Goal: Information Seeking & Learning: Check status

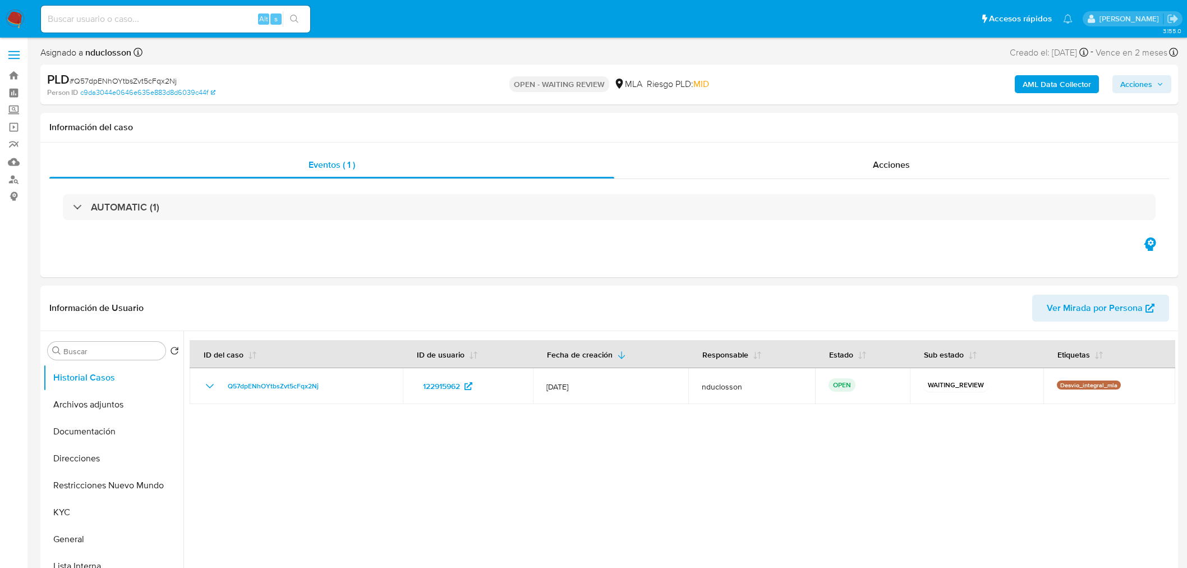
select select "10"
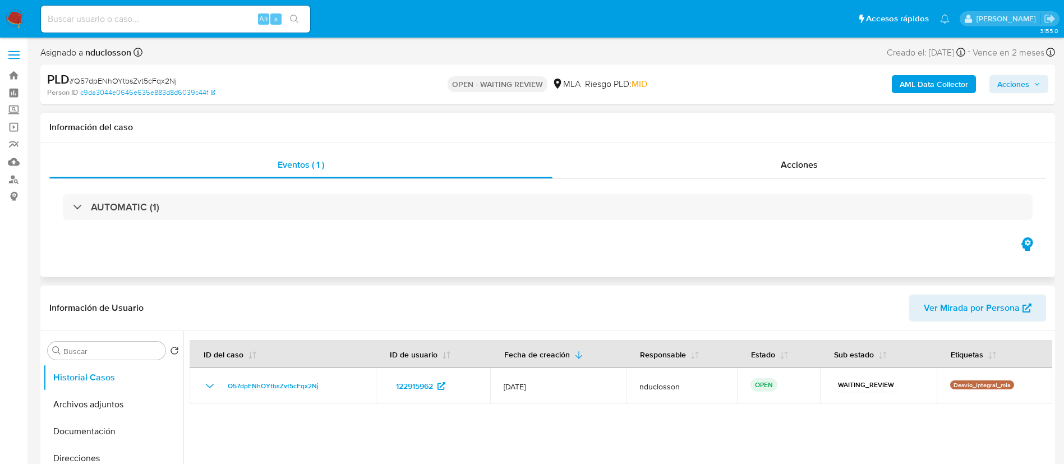
drag, startPoint x: 238, startPoint y: 6, endPoint x: 574, endPoint y: 254, distance: 417.9
click at [574, 254] on div "Eventos ( 1 ) Acciones AUTOMATIC (1)" at bounding box center [547, 209] width 1015 height 135
click at [131, 12] on input at bounding box center [175, 19] width 269 height 15
paste input "vcdlHq3llbua1FwRlpwWjTql"
type input "vcdlHq3llbua1FwRlpwWjTql"
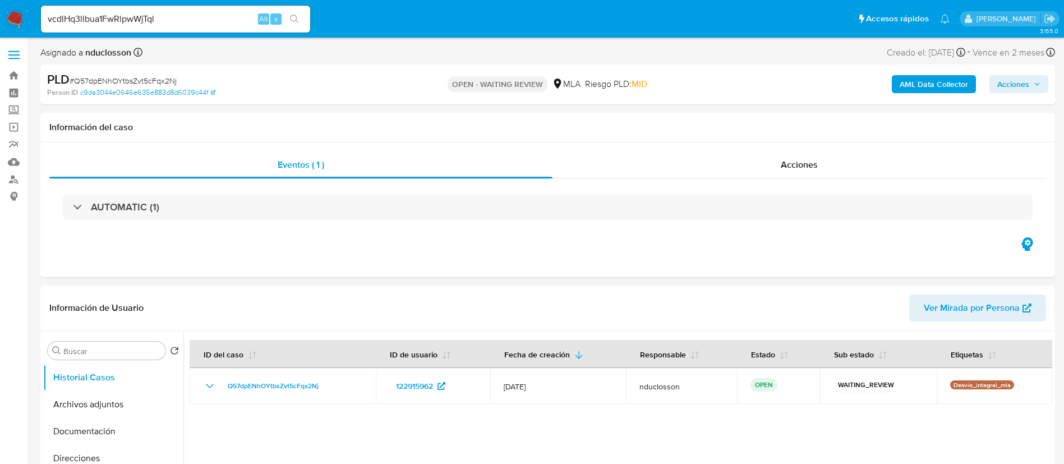
click at [292, 16] on icon "search-icon" at bounding box center [294, 19] width 9 height 9
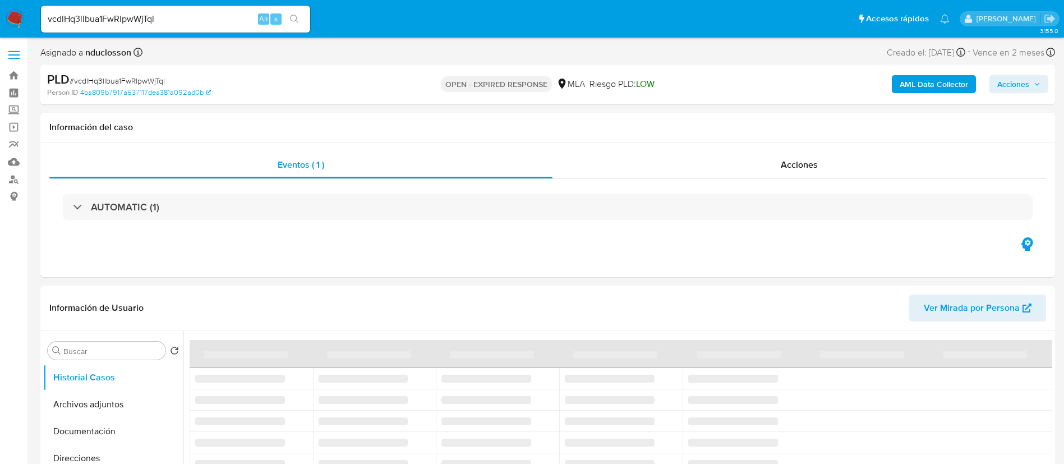
select select "10"
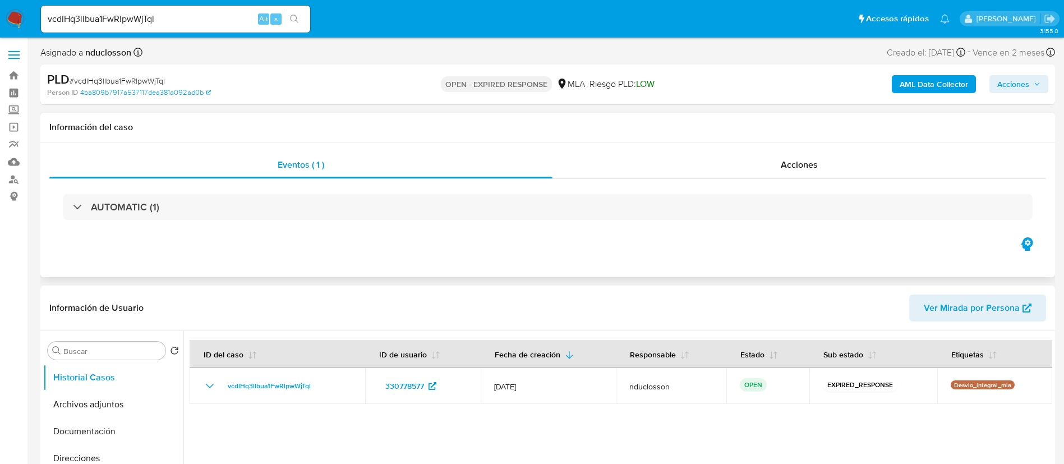
click at [229, 115] on div "Información del caso" at bounding box center [547, 128] width 1015 height 30
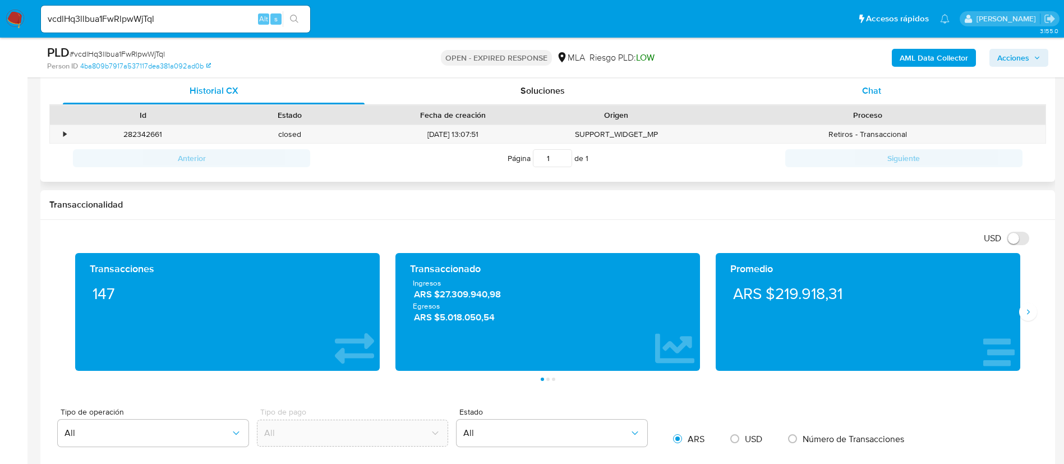
scroll to position [421, 0]
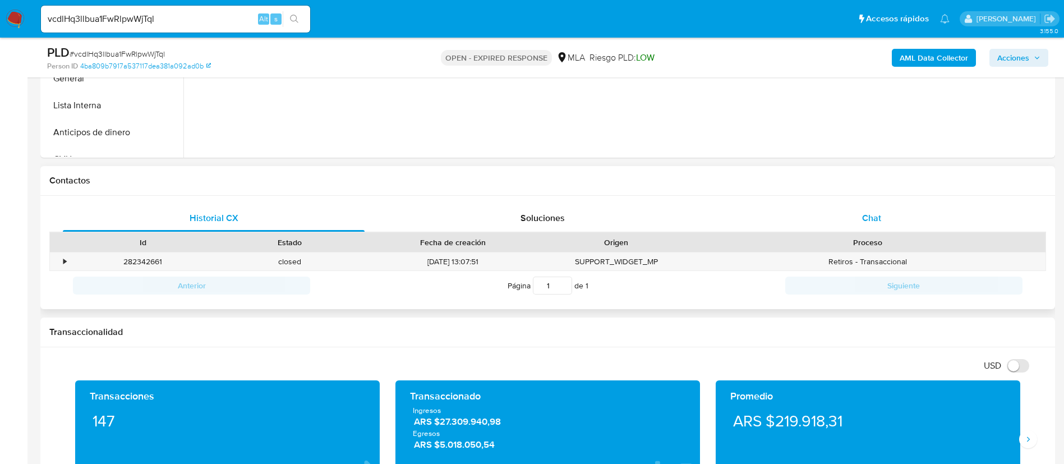
click at [897, 208] on div "Chat" at bounding box center [872, 218] width 302 height 27
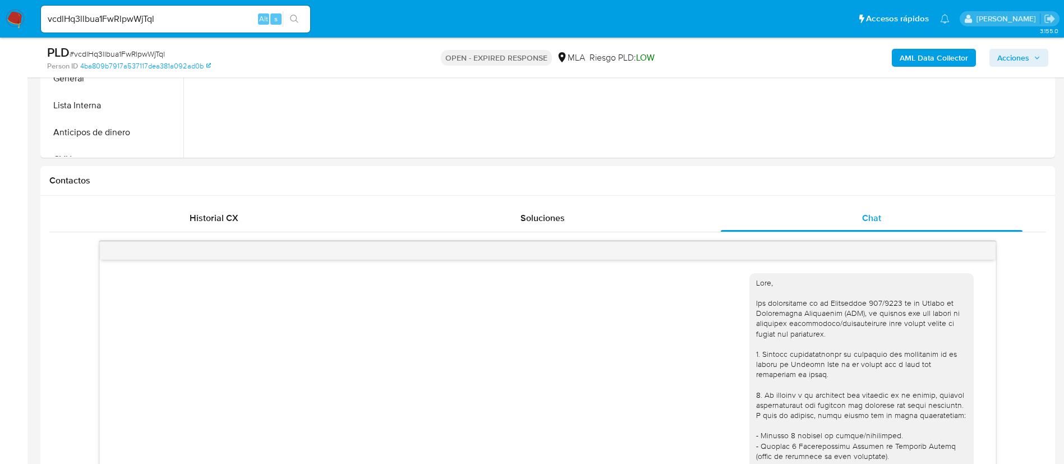
scroll to position [1361, 0]
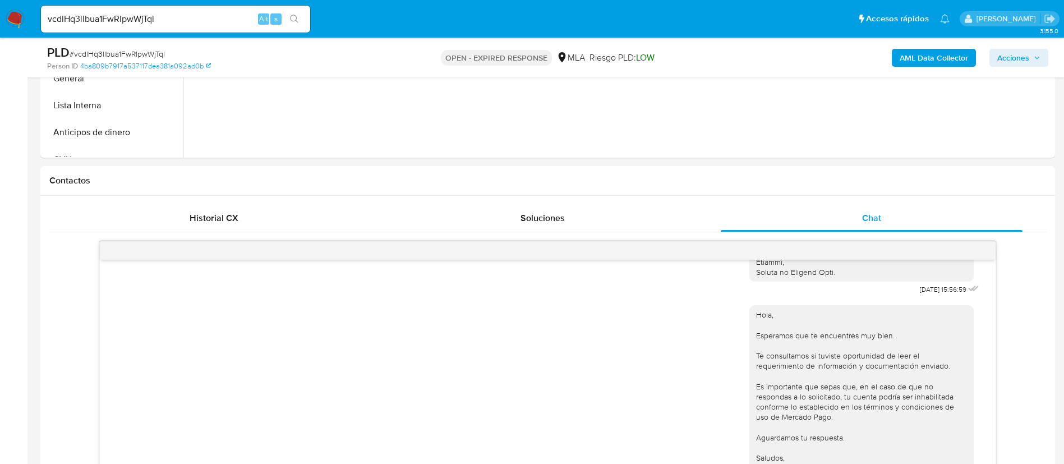
click at [135, 17] on input "vcdlHq3llbua1FwRlpwWjTql" at bounding box center [175, 19] width 269 height 15
paste input "91vMWH0fMXFZaCercO1nPNwJ"
type input "91vMWH0fMXFZaCercO1nPNwJ"
click at [298, 15] on icon "search-icon" at bounding box center [294, 19] width 9 height 9
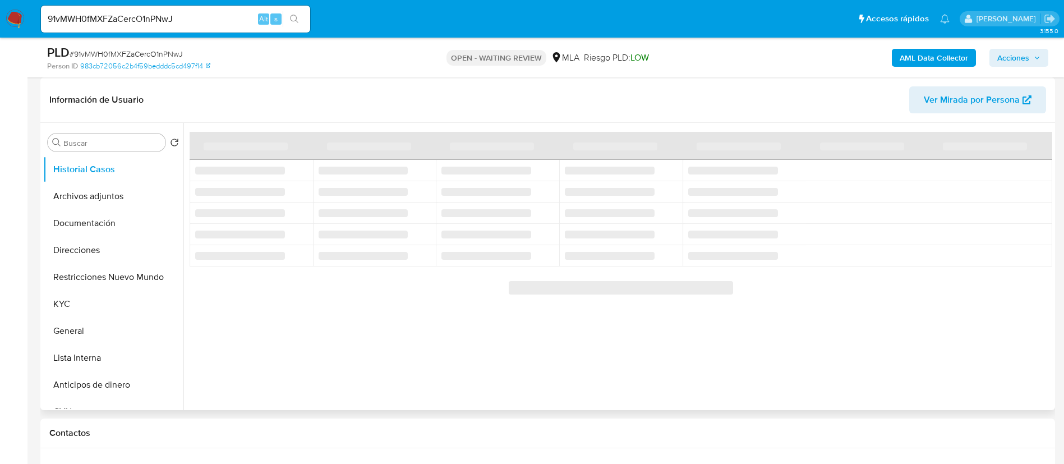
scroll to position [337, 0]
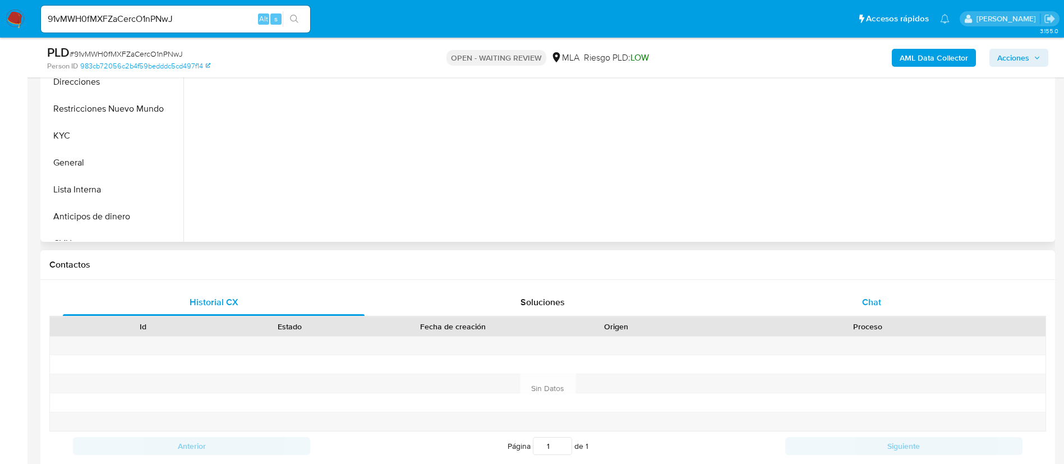
click at [895, 300] on div "Chat" at bounding box center [872, 302] width 302 height 27
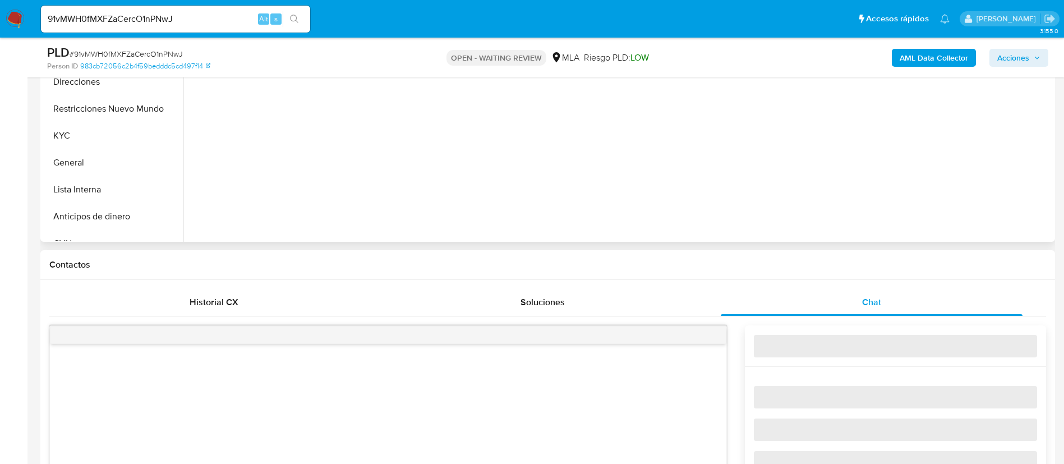
select select "10"
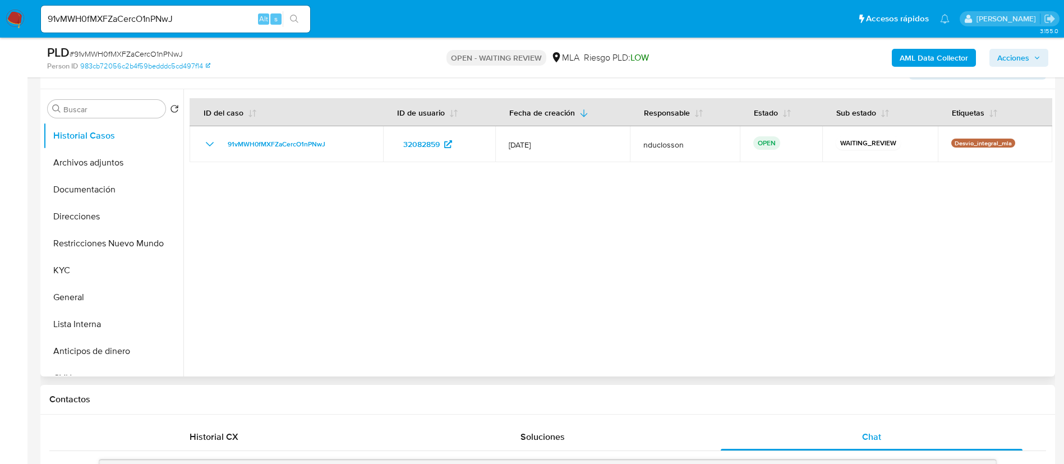
scroll to position [168, 0]
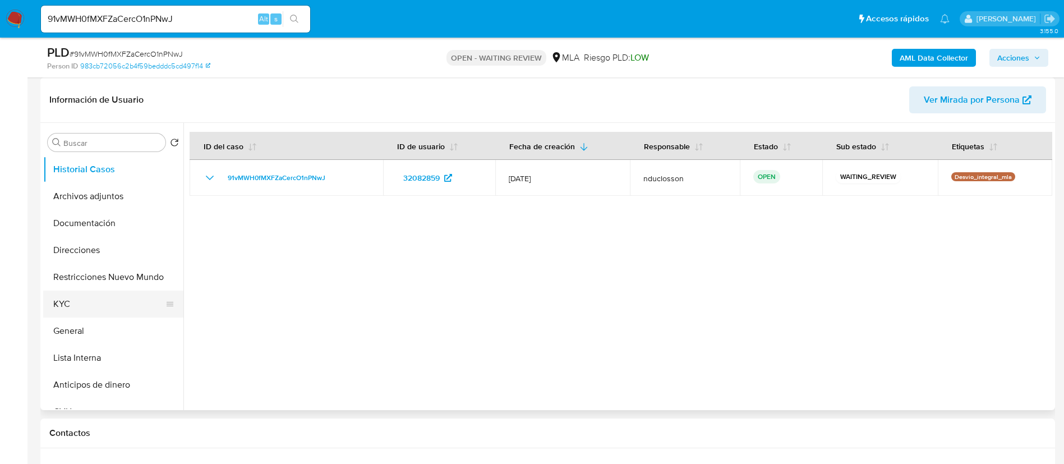
click at [76, 307] on button "KYC" at bounding box center [108, 304] width 131 height 27
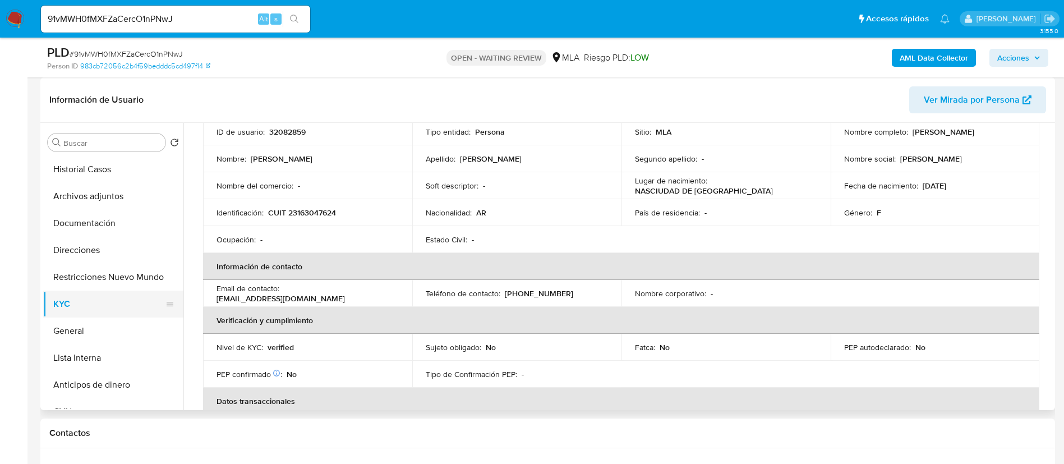
scroll to position [84, 0]
click at [80, 318] on button "General" at bounding box center [108, 330] width 131 height 27
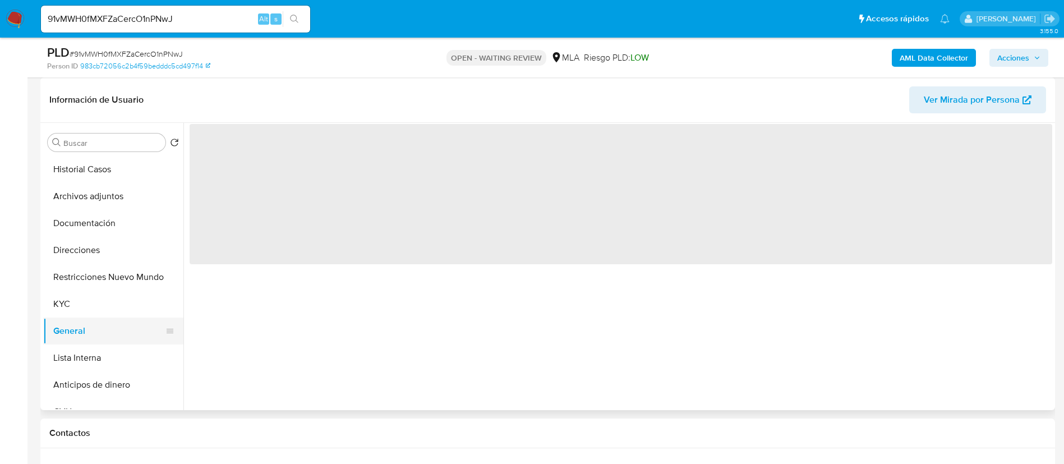
scroll to position [0, 0]
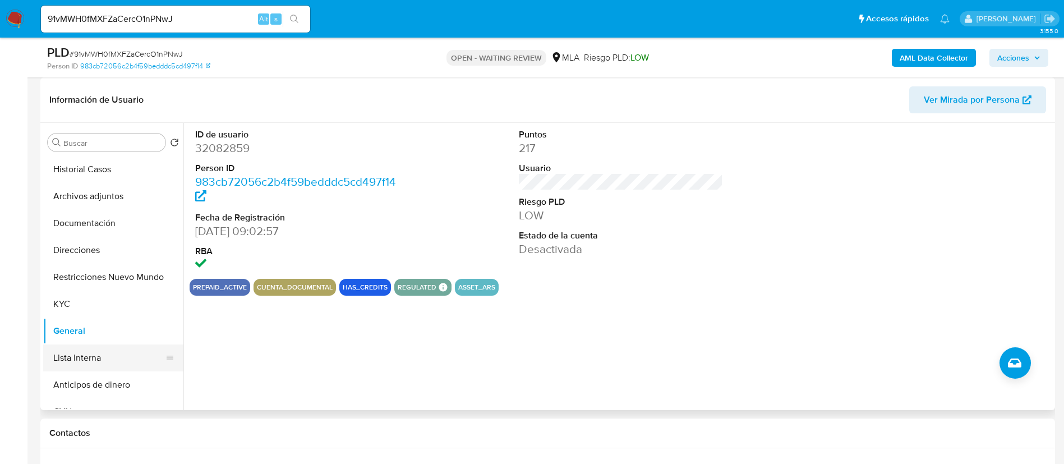
click at [122, 356] on button "Lista Interna" at bounding box center [108, 357] width 131 height 27
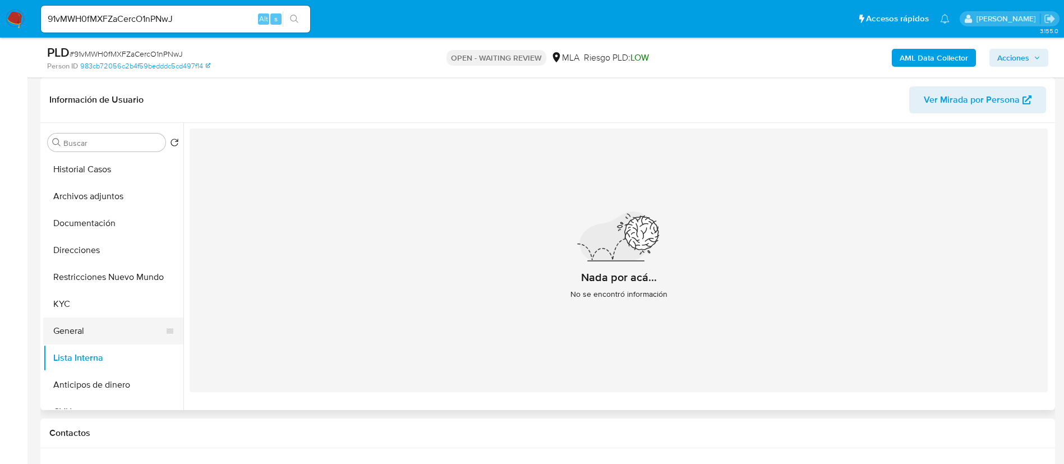
click at [113, 333] on button "General" at bounding box center [108, 330] width 131 height 27
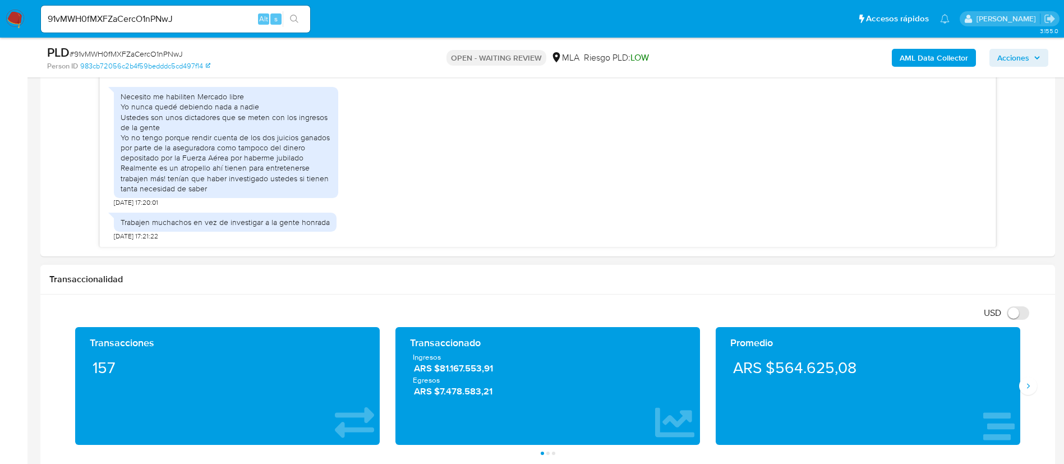
scroll to position [589, 0]
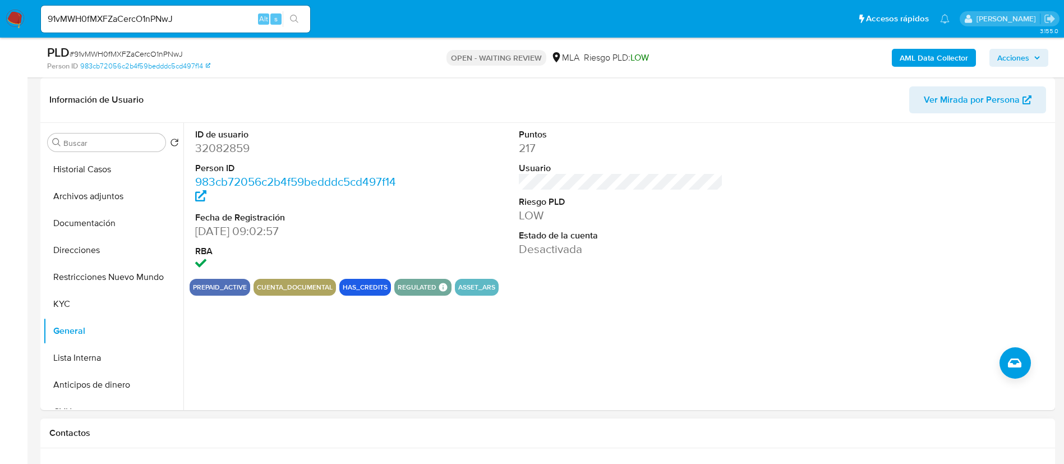
click at [284, 394] on div "ID de usuario 32082859 Person ID 983cb72056c2b4f59bedddc5cd497f14 Fecha de Regi…" at bounding box center [617, 266] width 869 height 287
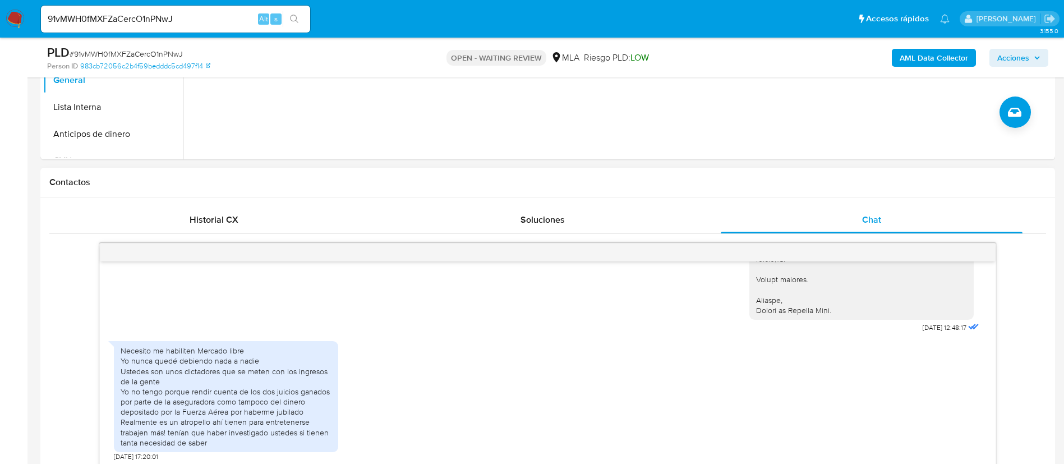
scroll to position [421, 0]
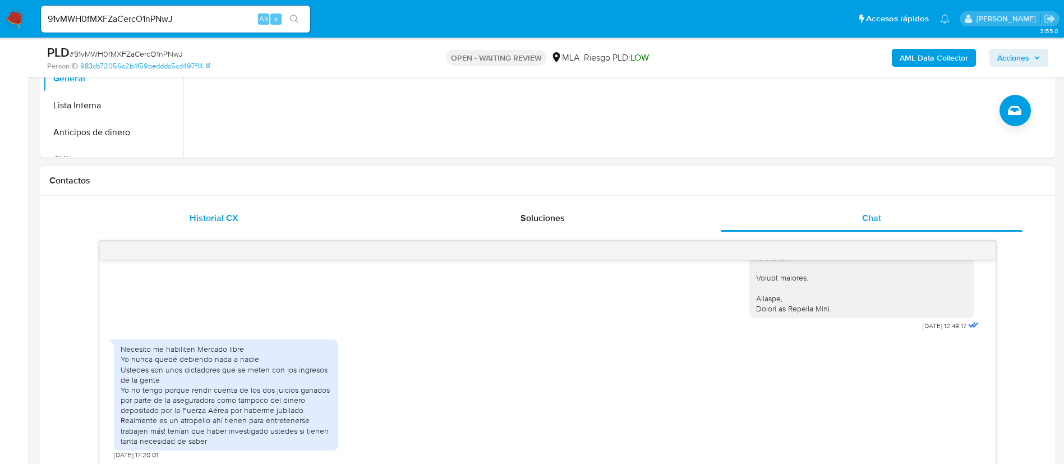
click at [218, 212] on span "Historial CX" at bounding box center [214, 217] width 49 height 13
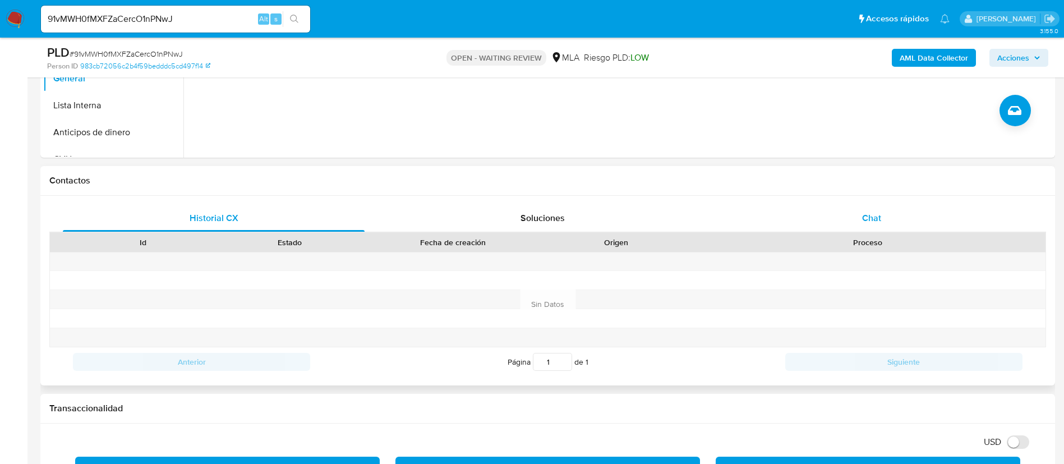
click at [865, 220] on span "Chat" at bounding box center [871, 217] width 19 height 13
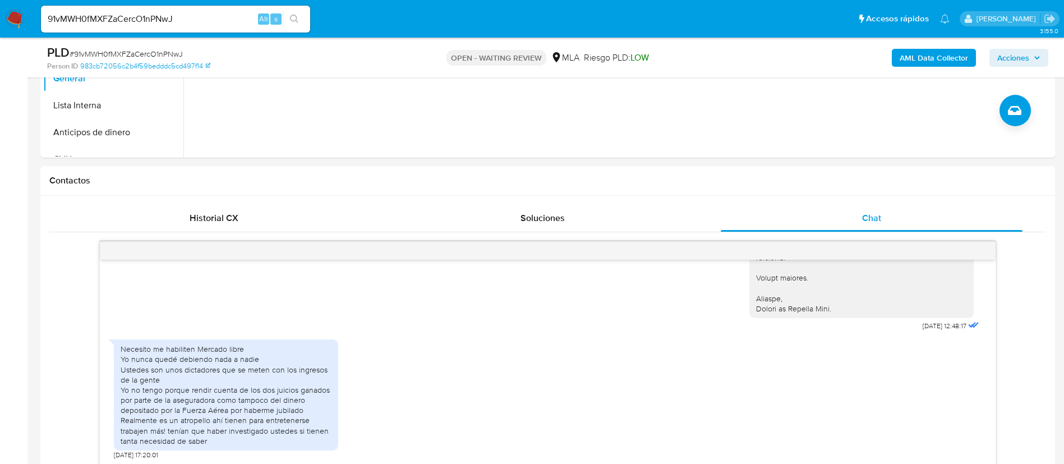
click at [113, 17] on input "91vMWH0fMXFZaCercO1nPNwJ" at bounding box center [175, 19] width 269 height 15
drag, startPoint x: 113, startPoint y: 17, endPoint x: 113, endPoint y: 24, distance: 6.2
click at [113, 20] on input "91vMWH0fMXFZaCercO1nPNwJ" at bounding box center [175, 19] width 269 height 15
paste input "n86W60JS3IEmpw8dqg1SVoRY"
type input "n86W60JS3IEmpw8dqg1SVoRY"
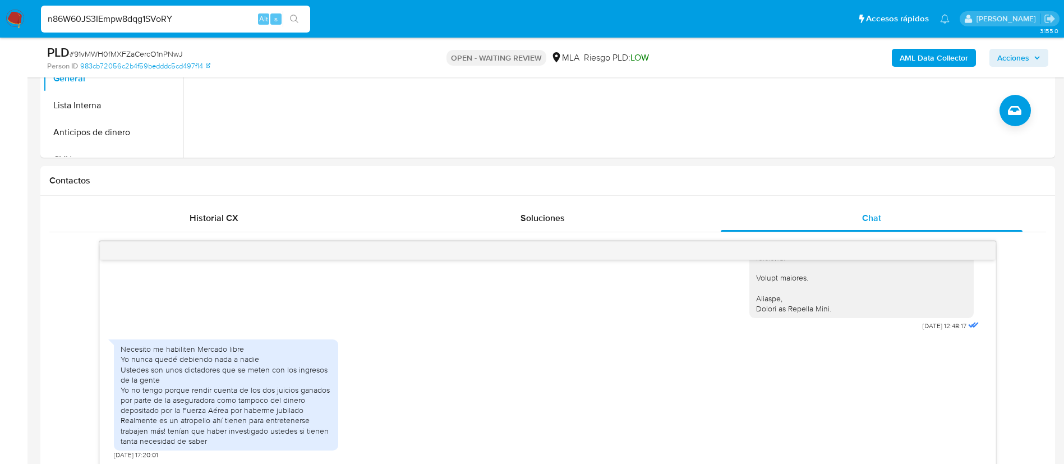
click at [295, 16] on icon "search-icon" at bounding box center [294, 19] width 9 height 9
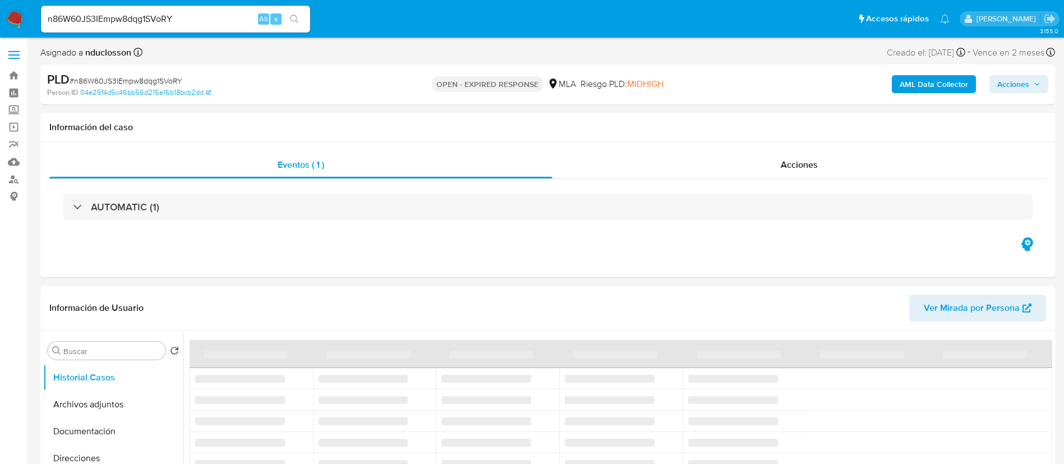
select select "10"
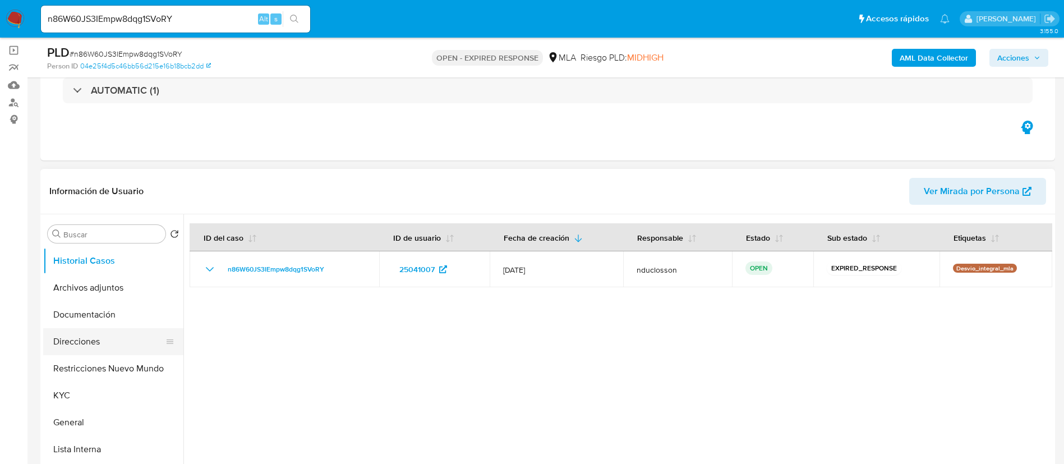
scroll to position [84, 0]
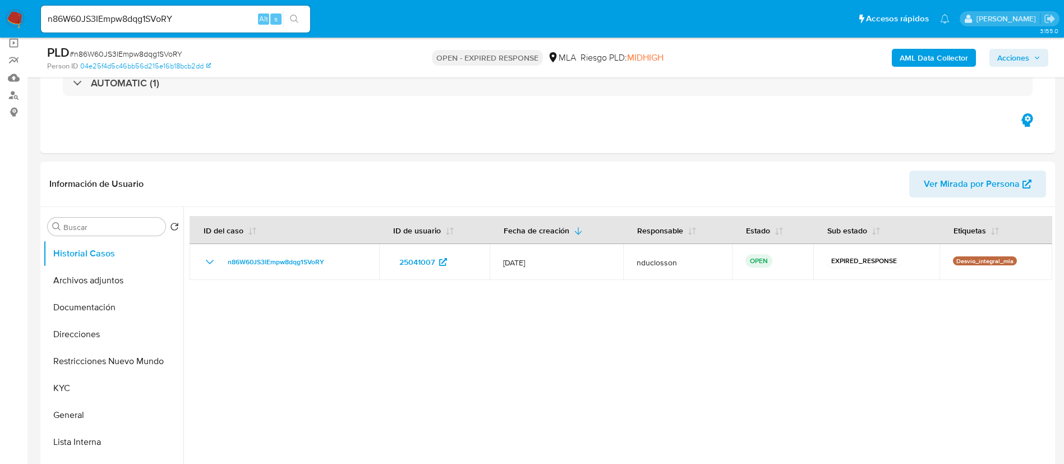
drag, startPoint x: 59, startPoint y: 326, endPoint x: 475, endPoint y: 8, distance: 523.8
click at [59, 325] on button "Direcciones" at bounding box center [113, 334] width 140 height 27
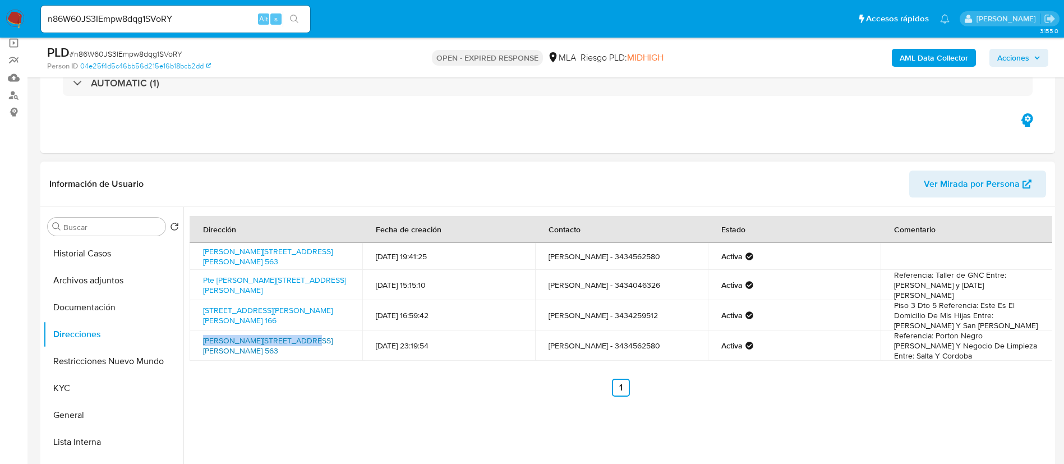
drag, startPoint x: 199, startPoint y: 334, endPoint x: 297, endPoint y: 334, distance: 97.6
click at [297, 334] on td "[PERSON_NAME][STREET_ADDRESS][PERSON_NAME] 563" at bounding box center [276, 345] width 173 height 30
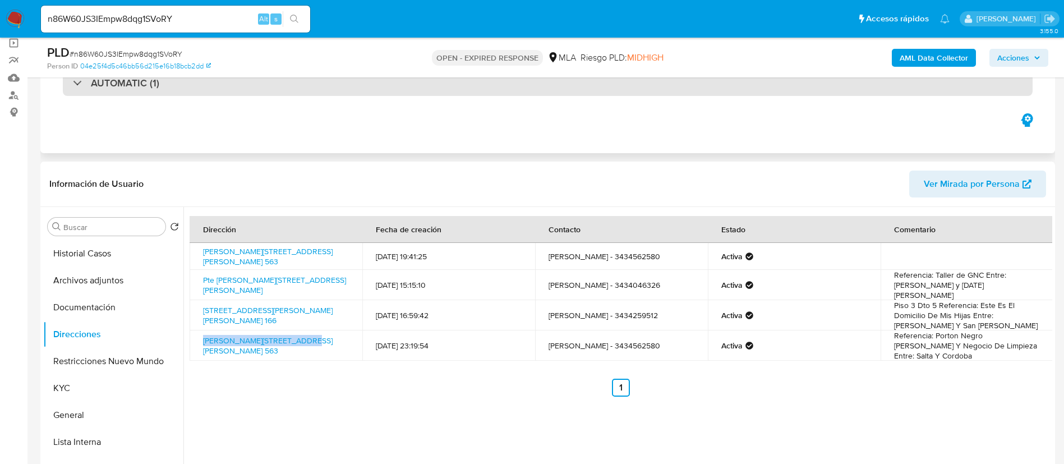
copy link "[PERSON_NAME][STREET_ADDRESS]"
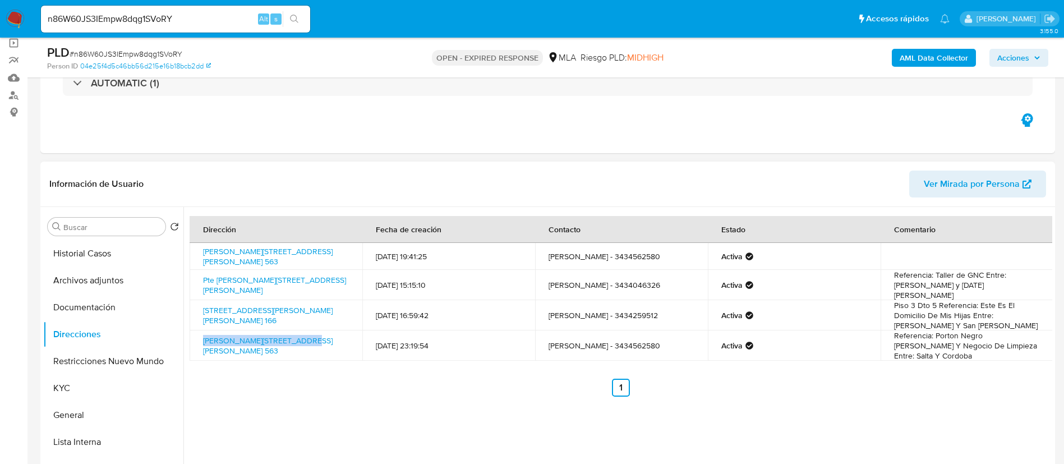
click at [199, 333] on td "[PERSON_NAME][STREET_ADDRESS][PERSON_NAME] 563" at bounding box center [276, 345] width 173 height 30
drag, startPoint x: 197, startPoint y: 338, endPoint x: 343, endPoint y: 336, distance: 145.9
click at [343, 336] on td "[PERSON_NAME][STREET_ADDRESS][PERSON_NAME] 563" at bounding box center [276, 345] width 173 height 30
copy link "[PERSON_NAME][STREET_ADDRESS][PERSON_NAME],"
click at [114, 22] on input "n86W60JS3IEmpw8dqg1SVoRY" at bounding box center [175, 19] width 269 height 15
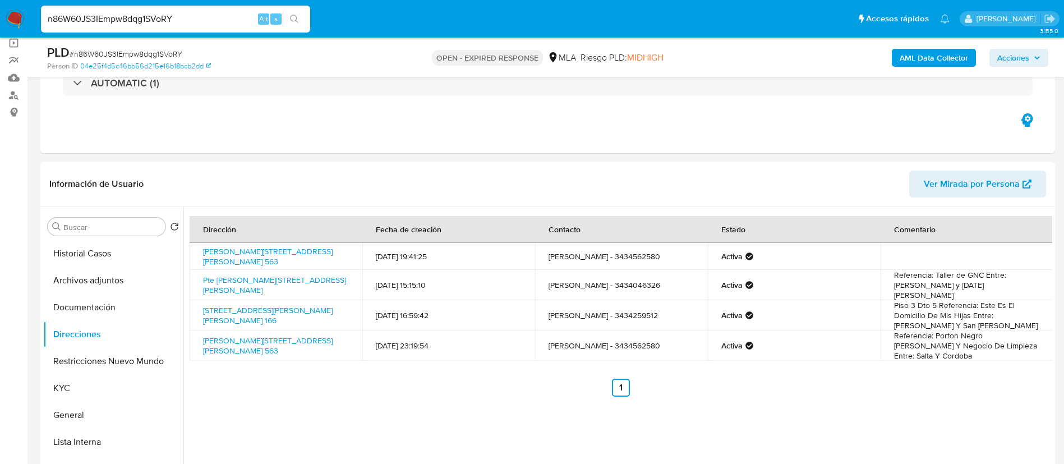
click at [114, 22] on input "n86W60JS3IEmpw8dqg1SVoRY" at bounding box center [175, 19] width 269 height 15
paste input "mdaXBLDpFRcEcnCzzDAxyk9u"
type input "mdaXBLDpFRcEcnCzzDAxyk9u"
click at [298, 20] on icon "search-icon" at bounding box center [294, 19] width 9 height 9
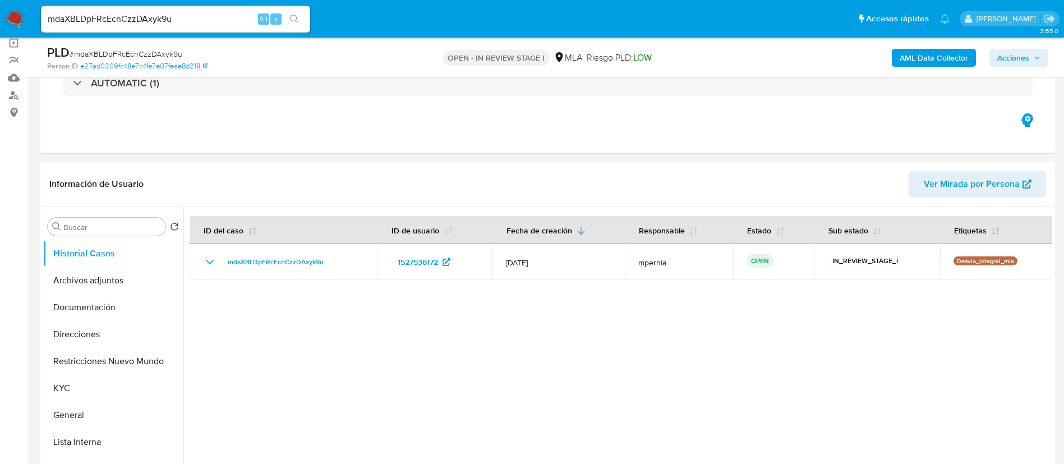
scroll to position [252, 0]
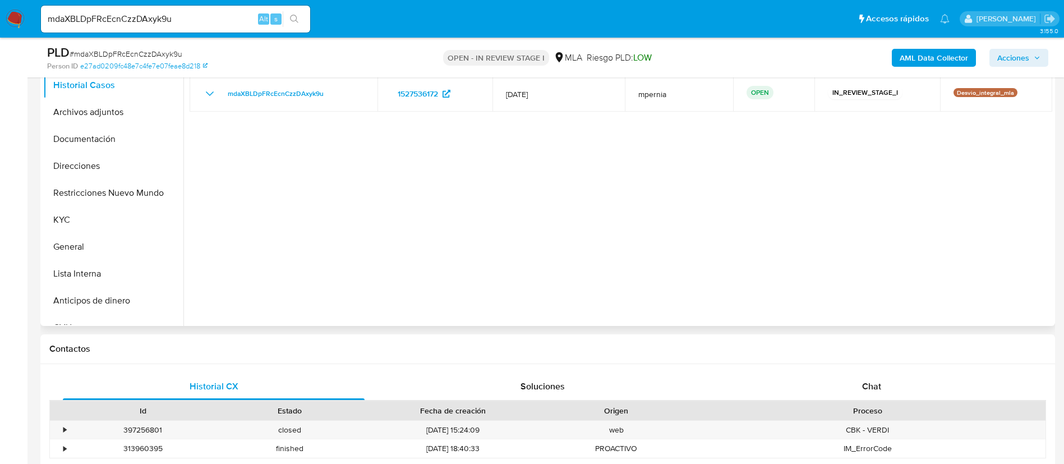
click at [855, 385] on div "Chat" at bounding box center [872, 386] width 302 height 27
select select "10"
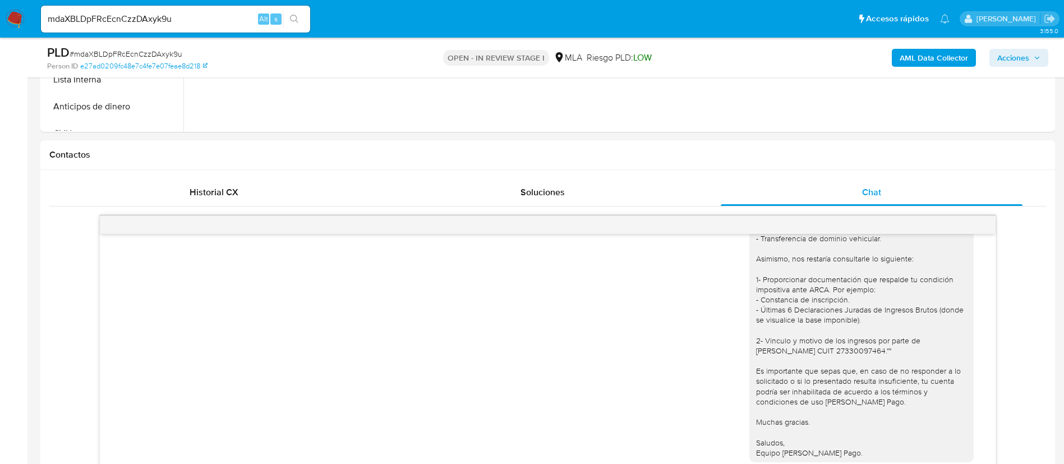
scroll to position [421, 0]
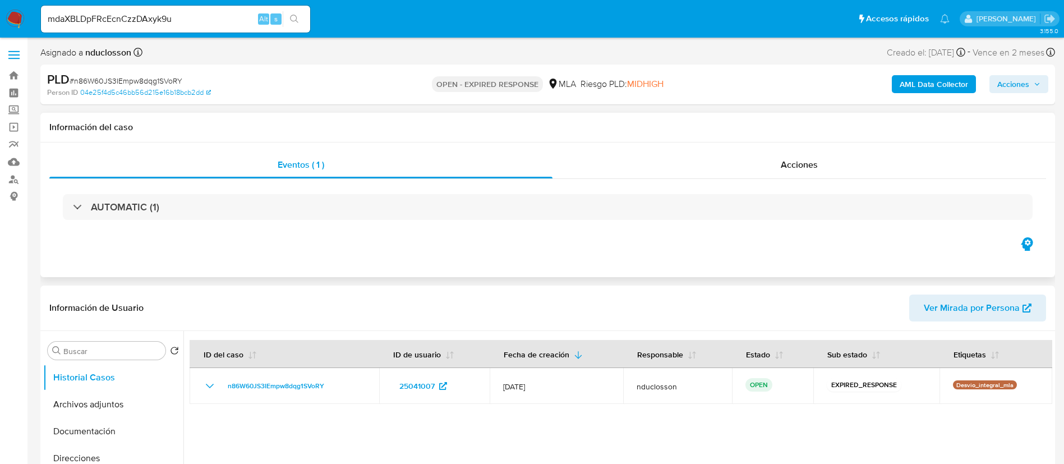
select select "10"
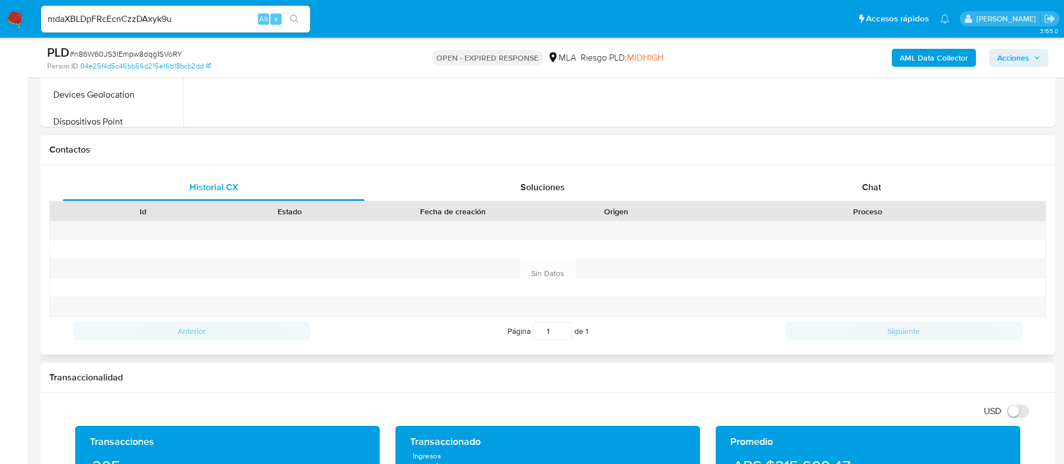
scroll to position [505, 0]
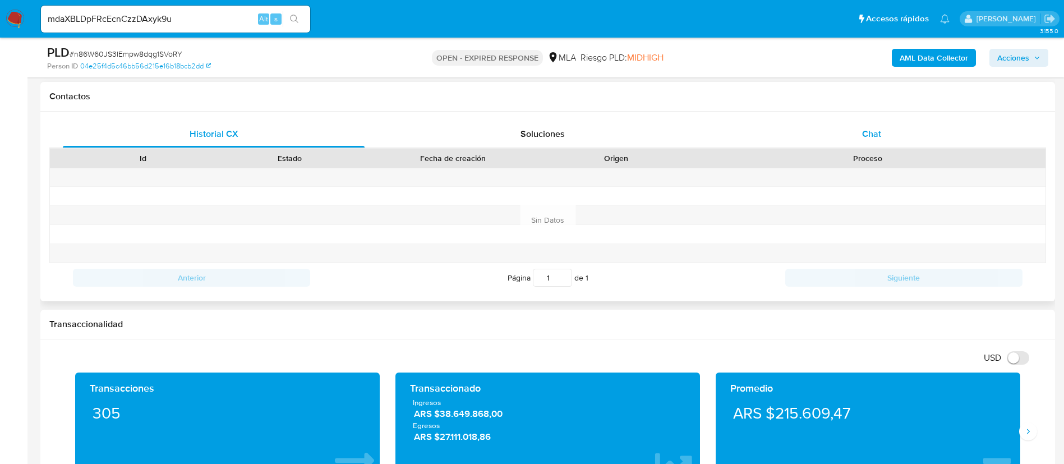
click at [874, 142] on div "Chat" at bounding box center [872, 134] width 302 height 27
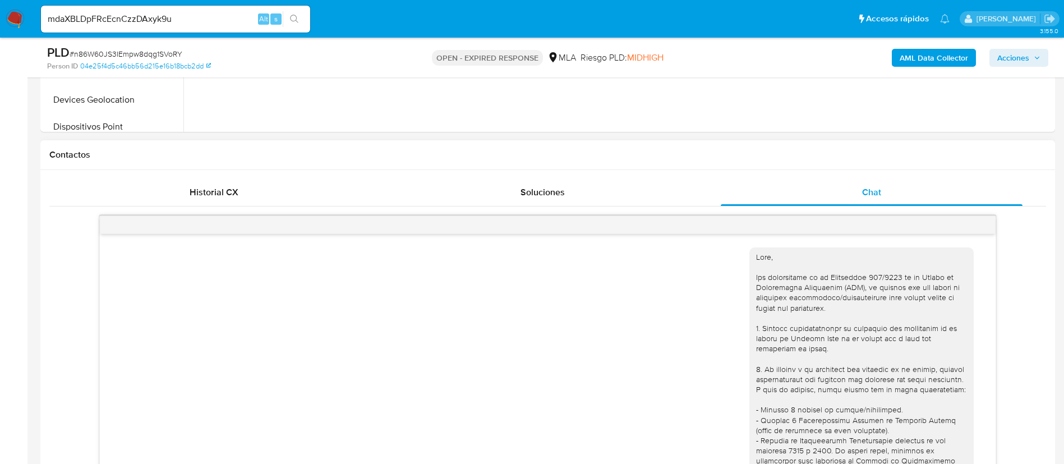
scroll to position [421, 0]
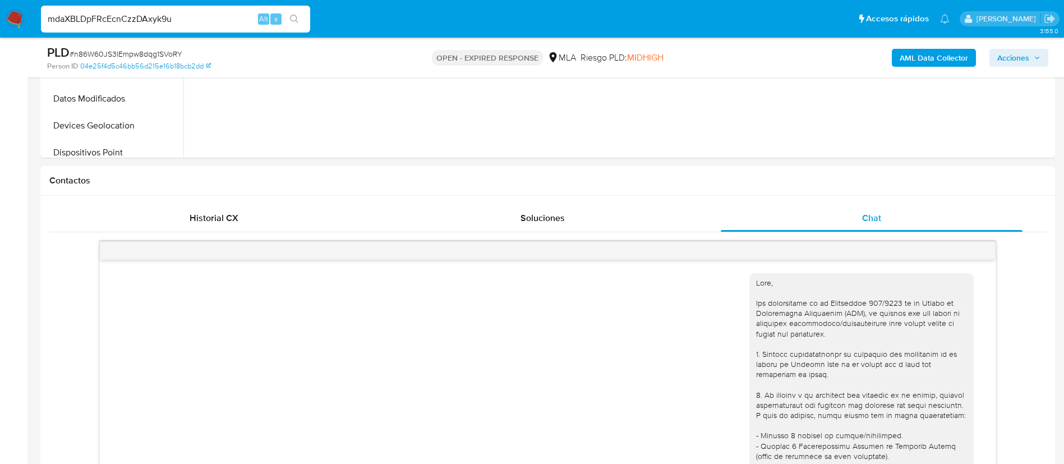
click at [143, 21] on input "mdaXBLDpFRcEcnCzzDAxyk9u" at bounding box center [175, 19] width 269 height 15
paste input "lU44Kqh0FSAcD4WXZMvLDnAi"
click at [310, 24] on input "lU44Kqh0FSAcD4WXZMvLDnAi" at bounding box center [175, 19] width 269 height 15
type input "lU44Kqh0FSAcD4WXZMvLDnAi"
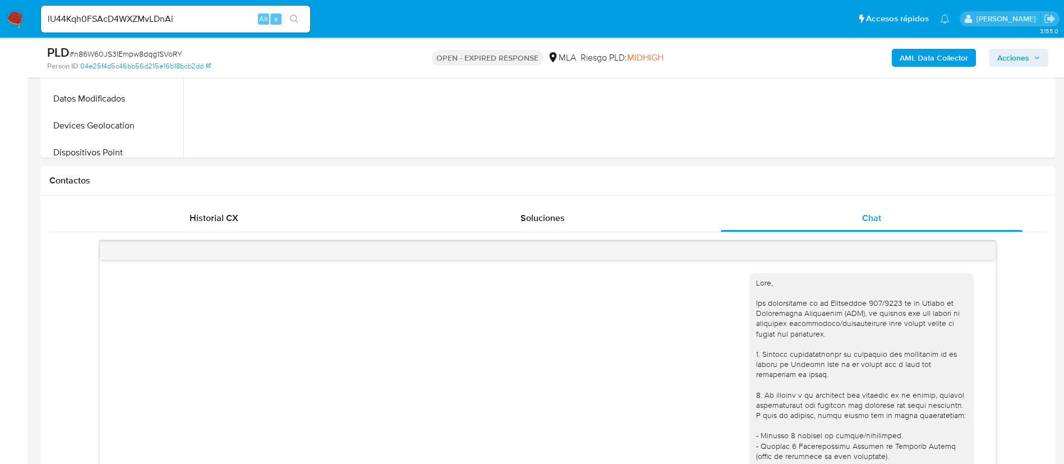
click at [287, 16] on button "search-icon" at bounding box center [294, 19] width 23 height 16
